Goal: Transaction & Acquisition: Purchase product/service

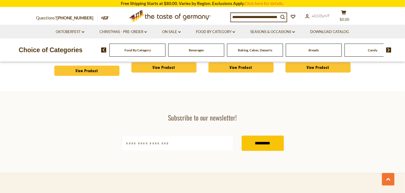
scroll to position [777, 0]
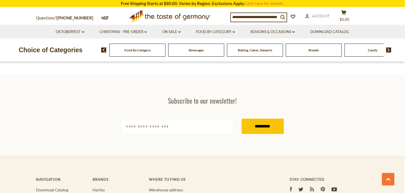
click at [149, 128] on input "[EMAIL_ADDRESS][DOMAIN_NAME]" at bounding box center [177, 125] width 112 height 15
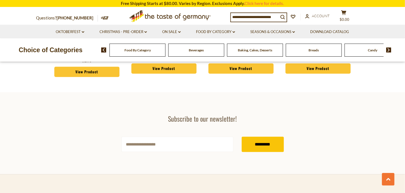
scroll to position [749, 0]
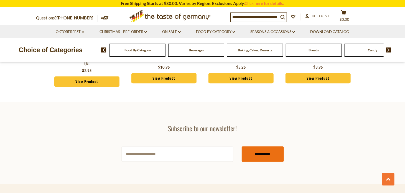
type input "**********"
click at [245, 150] on input "*********" at bounding box center [263, 153] width 42 height 15
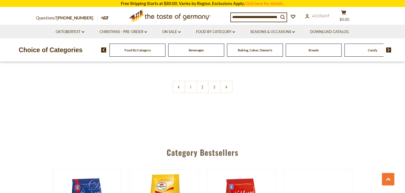
scroll to position [1331, 0]
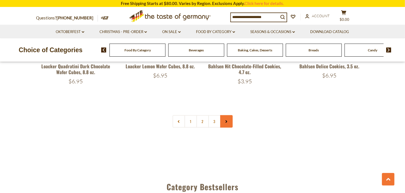
click at [228, 120] on icon at bounding box center [226, 121] width 3 height 3
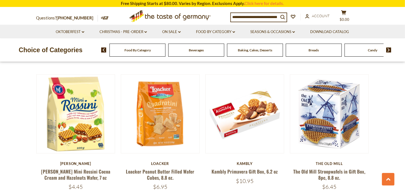
scroll to position [444, 0]
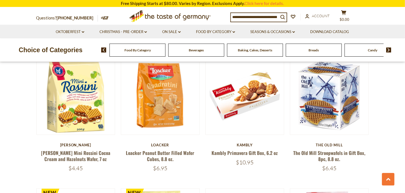
click at [390, 49] on img at bounding box center [388, 49] width 5 height 5
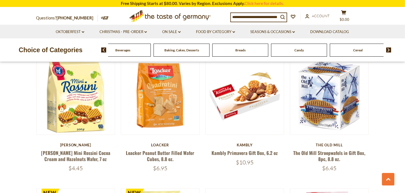
click at [390, 49] on img at bounding box center [388, 49] width 5 height 5
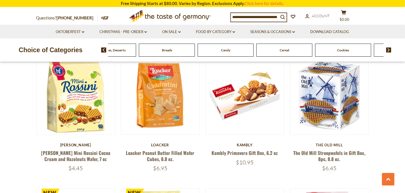
click at [390, 49] on img at bounding box center [388, 49] width 5 height 5
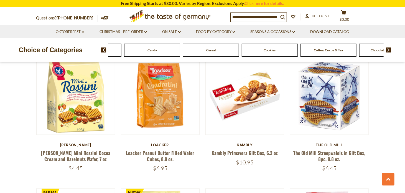
click at [390, 49] on img at bounding box center [388, 49] width 5 height 5
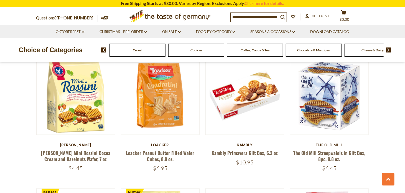
click at [285, 17] on icon "search_icon" at bounding box center [282, 17] width 5 height 5
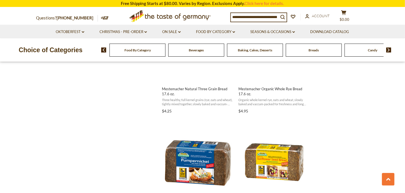
scroll to position [777, 0]
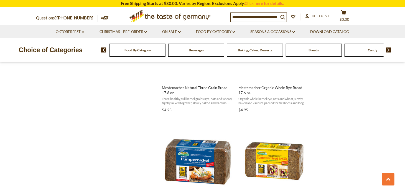
click at [389, 51] on img at bounding box center [388, 49] width 5 height 5
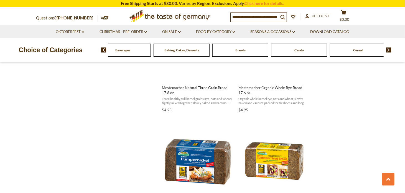
click at [389, 51] on img at bounding box center [388, 49] width 5 height 5
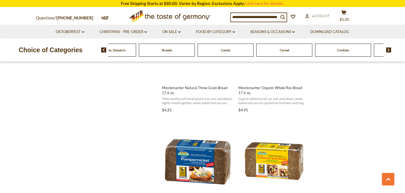
click at [389, 51] on img at bounding box center [388, 49] width 5 height 5
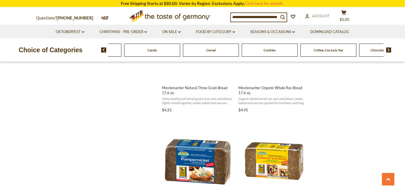
click at [389, 51] on img at bounding box center [388, 49] width 5 height 5
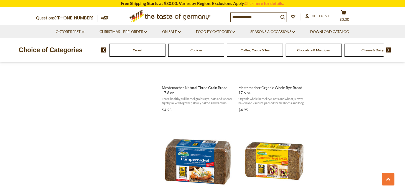
click at [389, 51] on img at bounding box center [388, 49] width 5 height 5
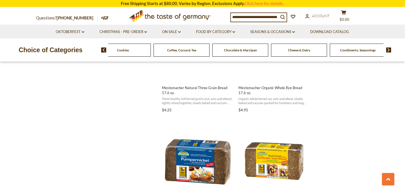
click at [284, 15] on icon "search_icon" at bounding box center [282, 17] width 5 height 5
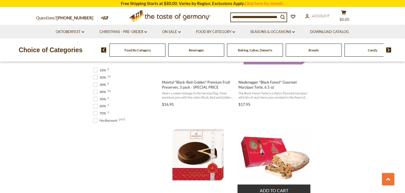
scroll to position [360, 0]
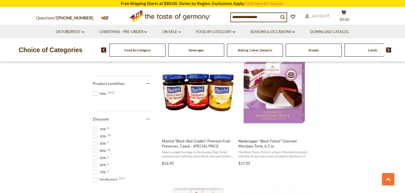
click at [389, 50] on img at bounding box center [388, 49] width 5 height 5
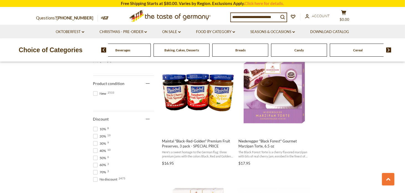
click at [389, 50] on img at bounding box center [388, 49] width 5 height 5
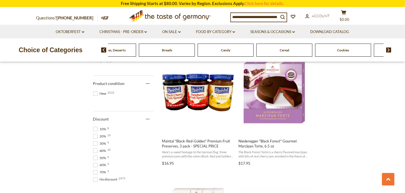
click at [389, 50] on img at bounding box center [388, 49] width 5 height 5
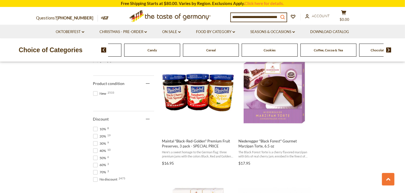
click at [285, 15] on icon "search_icon" at bounding box center [282, 17] width 5 height 5
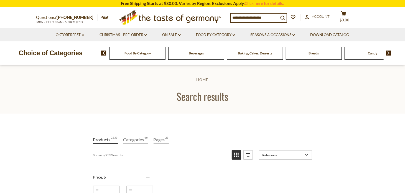
click at [114, 139] on span "2533" at bounding box center [114, 139] width 7 height 7
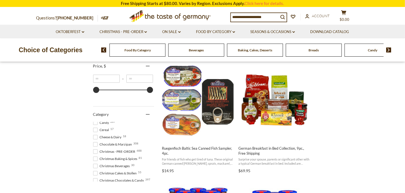
scroll to position [78, 0]
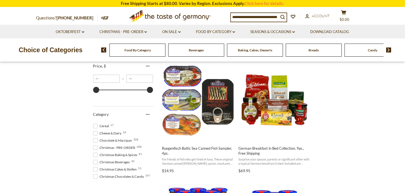
click at [129, 168] on span "Christmas Cakes & Stollen 55" at bounding box center [115, 169] width 45 height 5
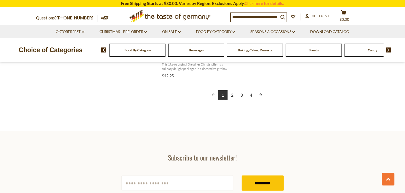
scroll to position [1054, 0]
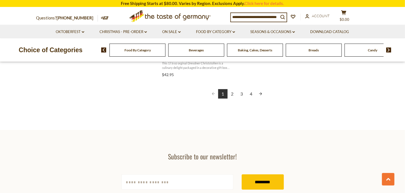
click at [262, 92] on link "Next page" at bounding box center [260, 93] width 9 height 9
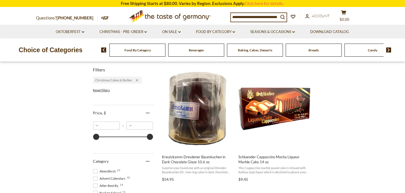
scroll to position [111, 0]
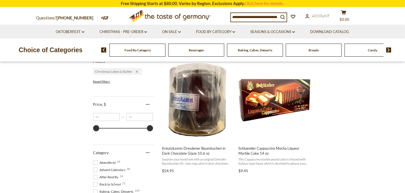
click at [387, 49] on img at bounding box center [388, 49] width 5 height 5
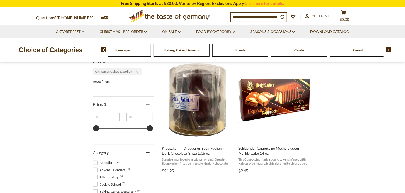
click at [387, 48] on img at bounding box center [388, 49] width 5 height 5
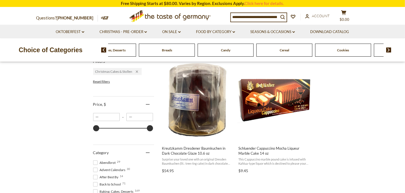
click at [387, 48] on img at bounding box center [388, 49] width 5 height 5
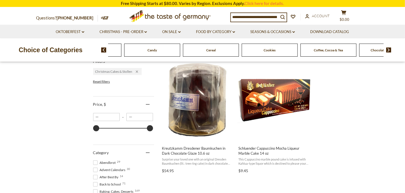
click at [387, 48] on img at bounding box center [388, 49] width 5 height 5
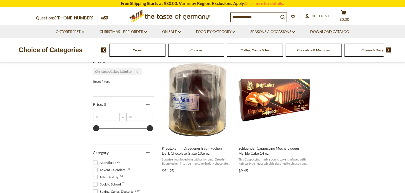
click at [387, 48] on img at bounding box center [388, 49] width 5 height 5
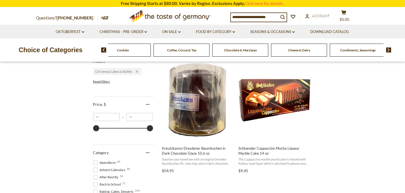
click at [387, 48] on img at bounding box center [388, 49] width 5 height 5
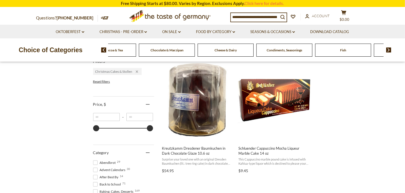
click at [290, 50] on span "Condiments, Seasonings" at bounding box center [284, 50] width 35 height 4
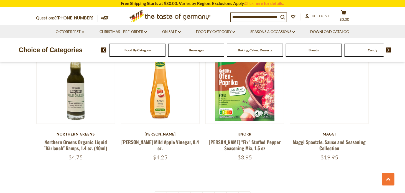
scroll to position [1303, 0]
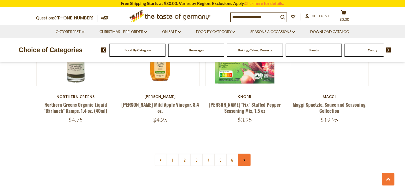
click at [242, 154] on link at bounding box center [244, 160] width 12 height 12
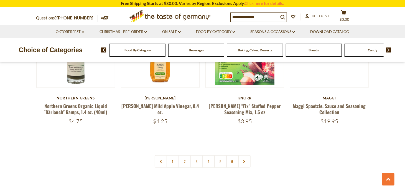
scroll to position [1303, 0]
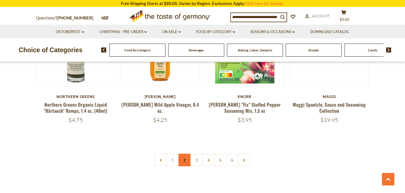
click at [186, 154] on link "2" at bounding box center [185, 160] width 12 height 12
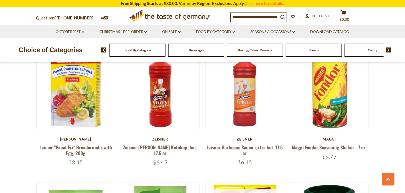
scroll to position [452, 0]
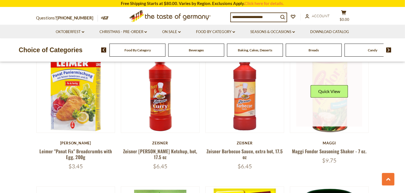
click at [311, 114] on link at bounding box center [329, 93] width 66 height 66
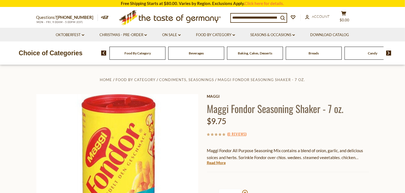
click at [221, 163] on link "Read More" at bounding box center [216, 163] width 19 height 6
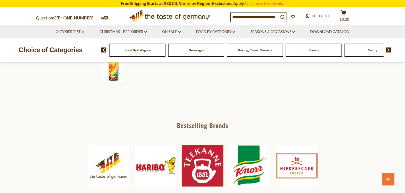
scroll to position [194, 0]
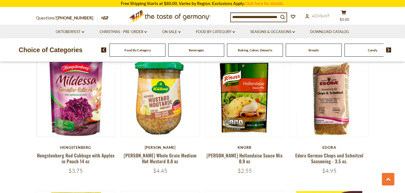
scroll to position [1117, 0]
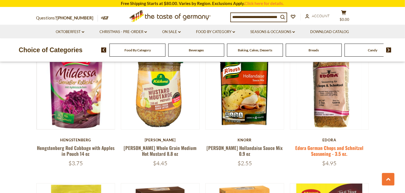
click at [339, 144] on link "Edora German Chops and Schnitzel Seasoning - 3.5 oz." at bounding box center [329, 150] width 68 height 13
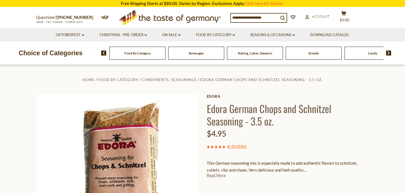
click at [216, 176] on link "Read More" at bounding box center [216, 175] width 19 height 6
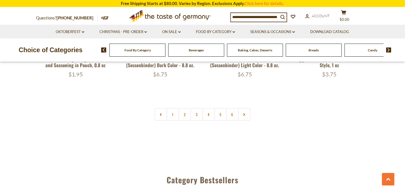
scroll to position [1339, 0]
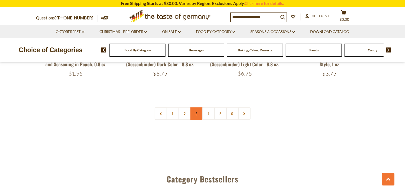
click at [195, 108] on link "3" at bounding box center [197, 113] width 12 height 12
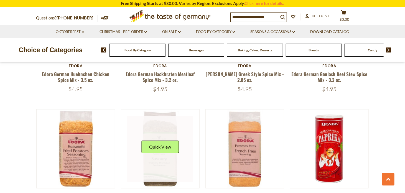
scroll to position [535, 0]
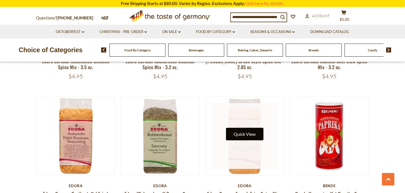
click at [242, 128] on button "Quick View" at bounding box center [244, 134] width 37 height 12
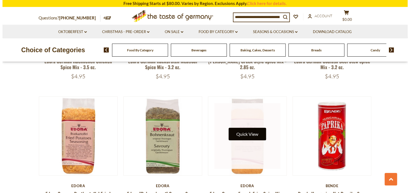
scroll to position [536, 0]
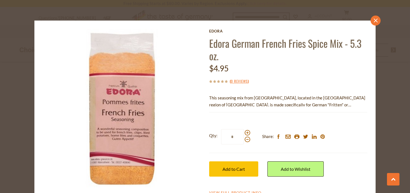
click at [371, 21] on link "close" at bounding box center [376, 21] width 10 height 10
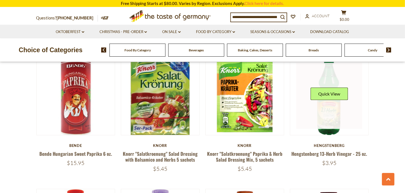
scroll to position [701, 0]
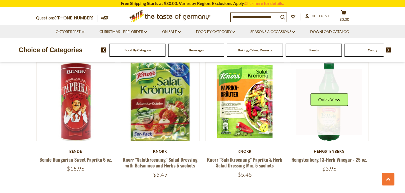
click at [316, 112] on link at bounding box center [329, 102] width 66 height 66
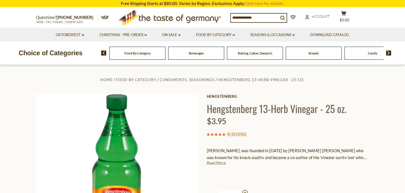
click at [214, 163] on link "Read More" at bounding box center [216, 163] width 19 height 6
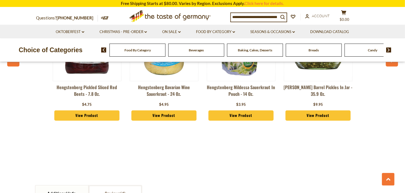
scroll to position [506, 0]
